Goal: Information Seeking & Learning: Learn about a topic

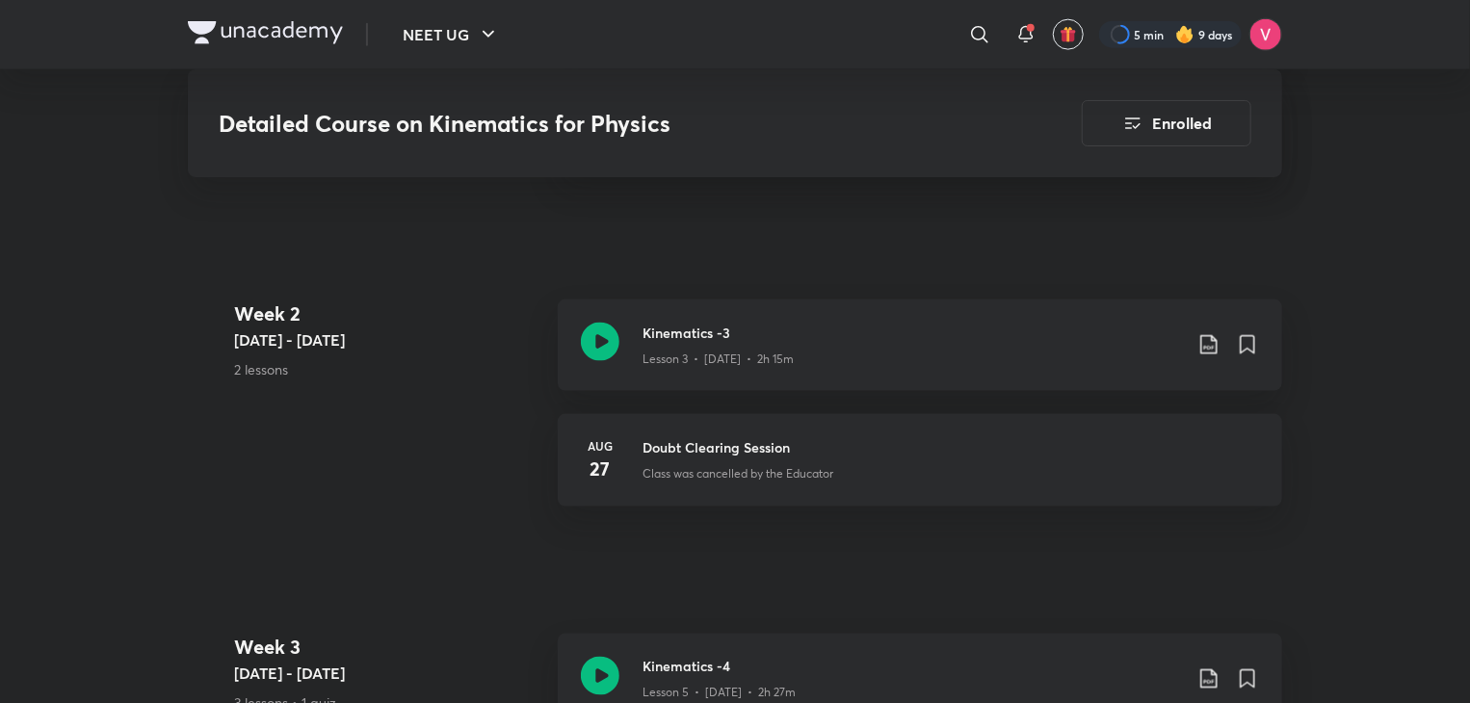
scroll to position [1539, 0]
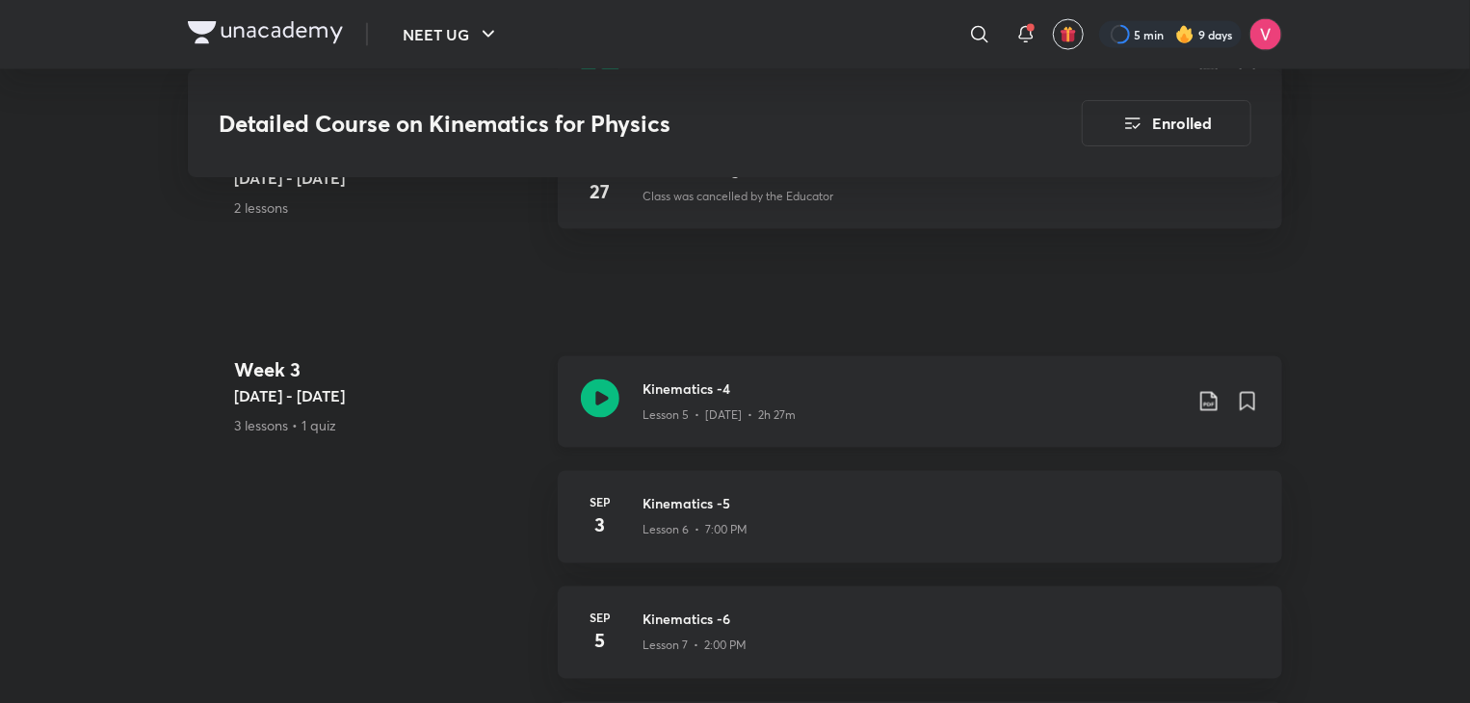
click at [598, 379] on icon at bounding box center [600, 398] width 39 height 39
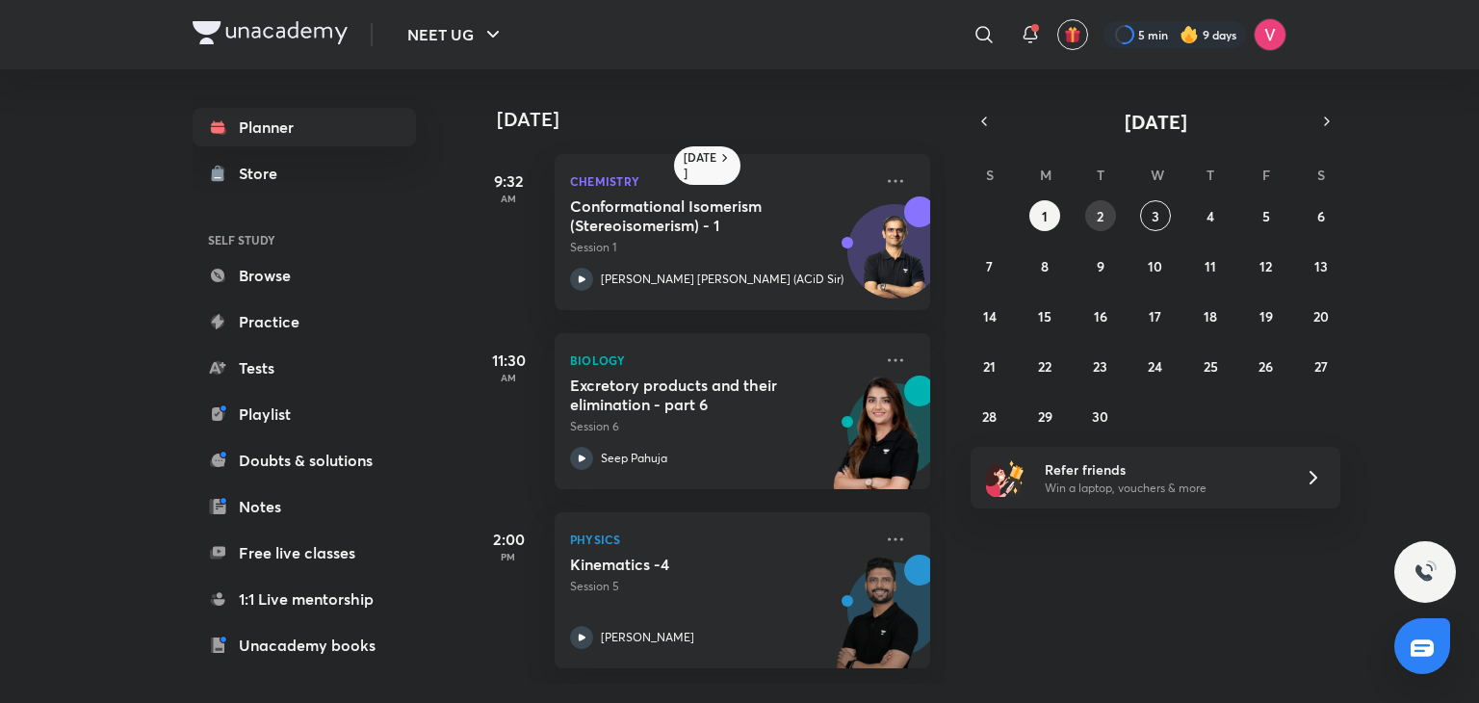
click at [1102, 222] on abbr "2" at bounding box center [1100, 216] width 7 height 18
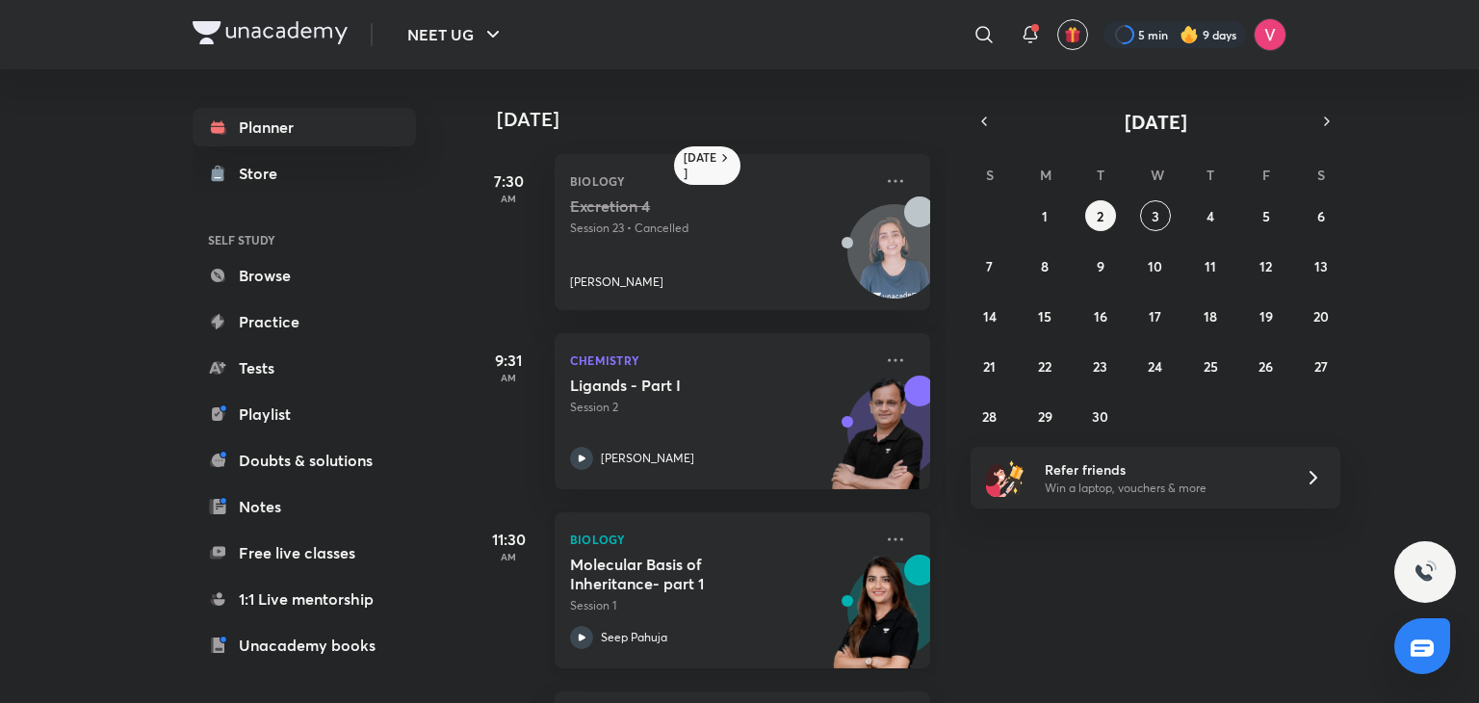
click at [696, 576] on h5 "Molecular Basis of Inheritance- part 1" at bounding box center [690, 574] width 240 height 39
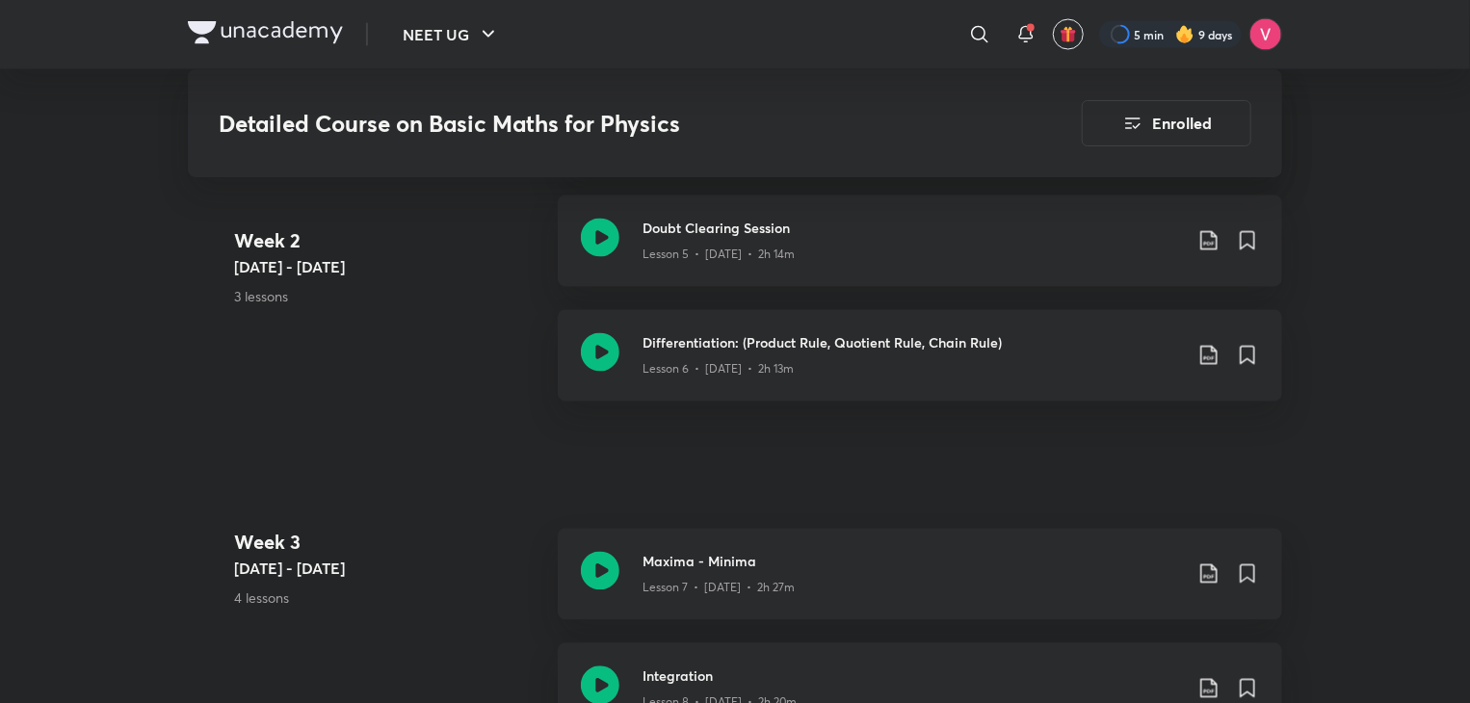
scroll to position [1718, 0]
